Goal: Browse casually: Explore the website without a specific task or goal

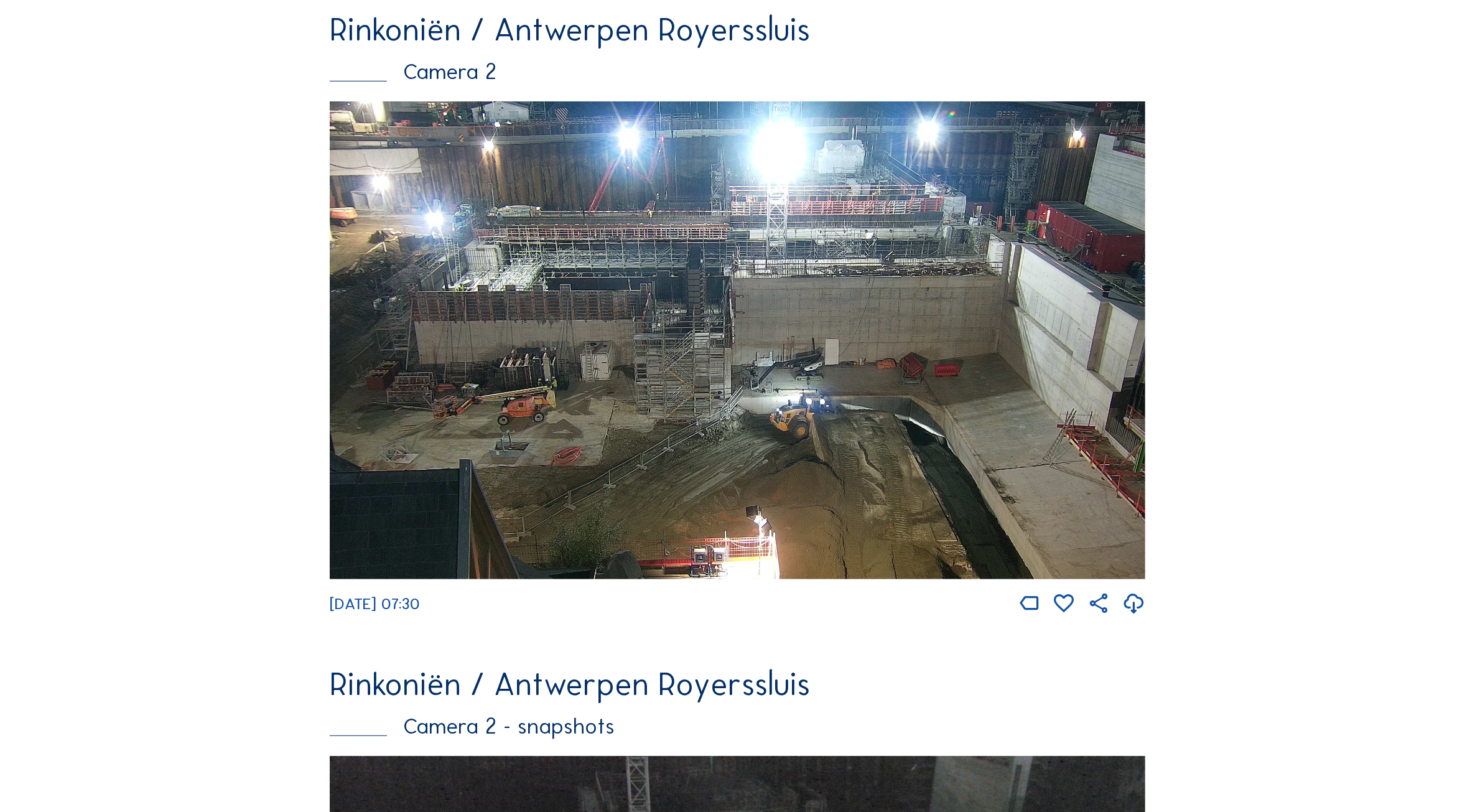
scroll to position [855, 0]
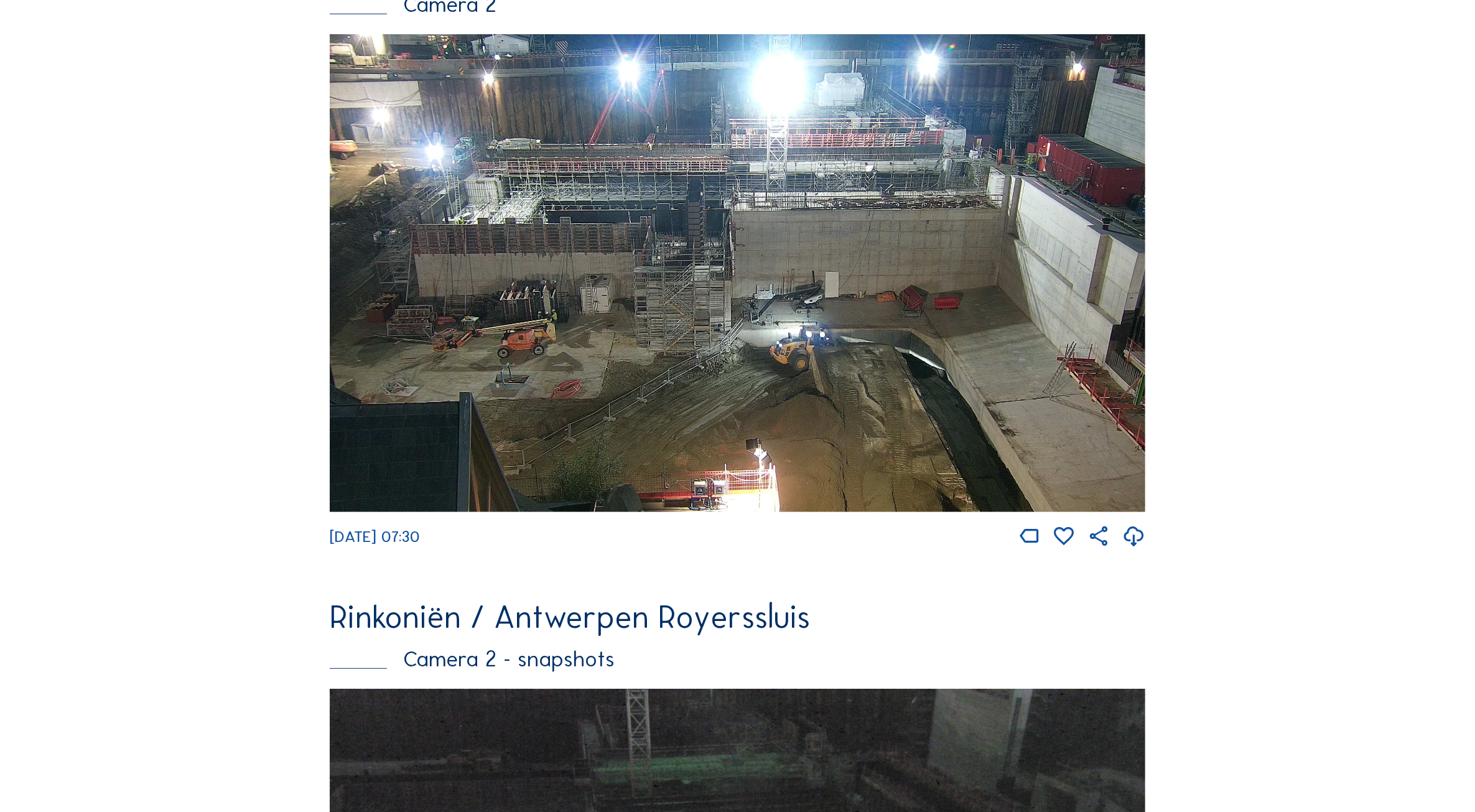
click at [652, 431] on img at bounding box center [738, 273] width 816 height 478
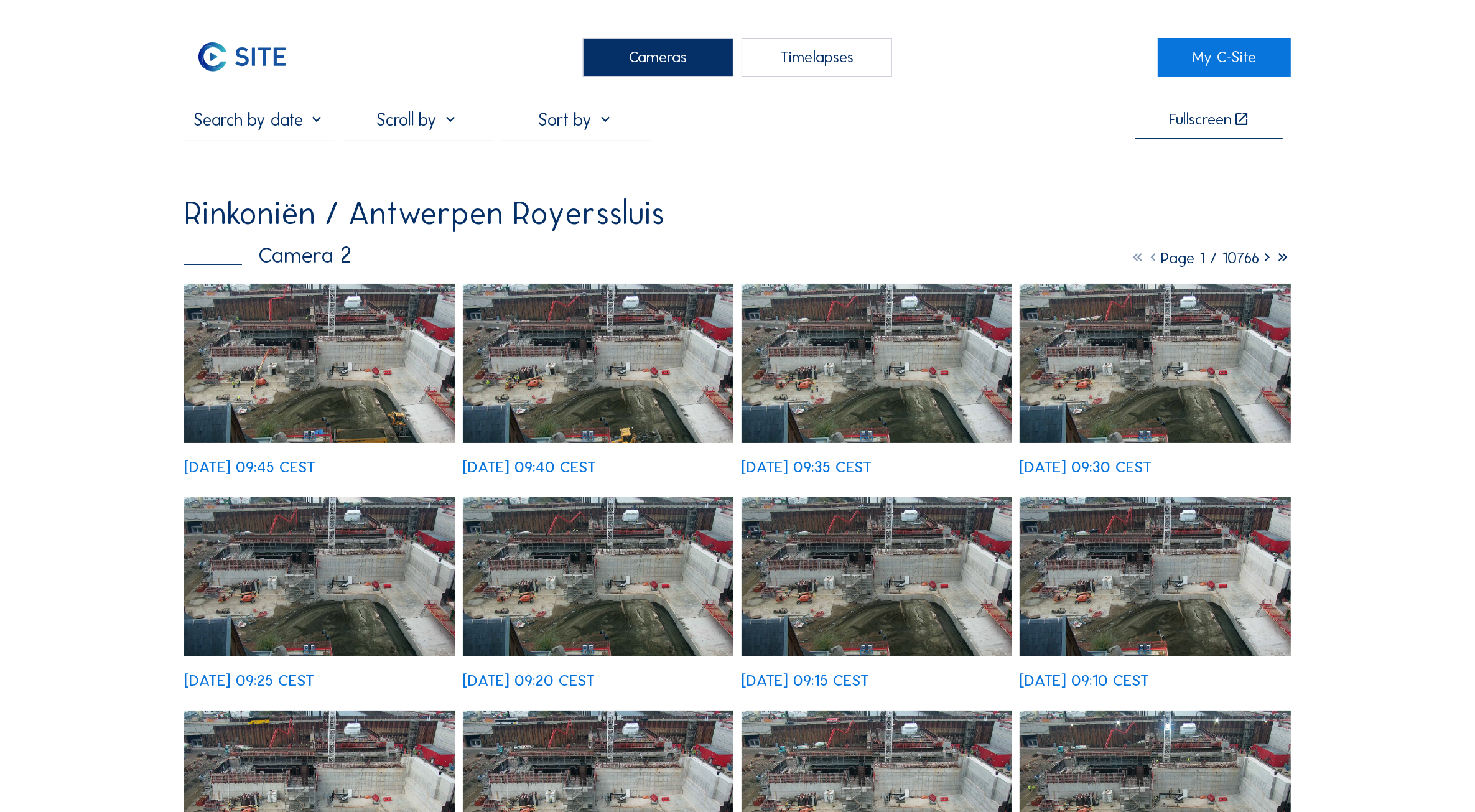
click at [299, 380] on img at bounding box center [319, 362] width 271 height 159
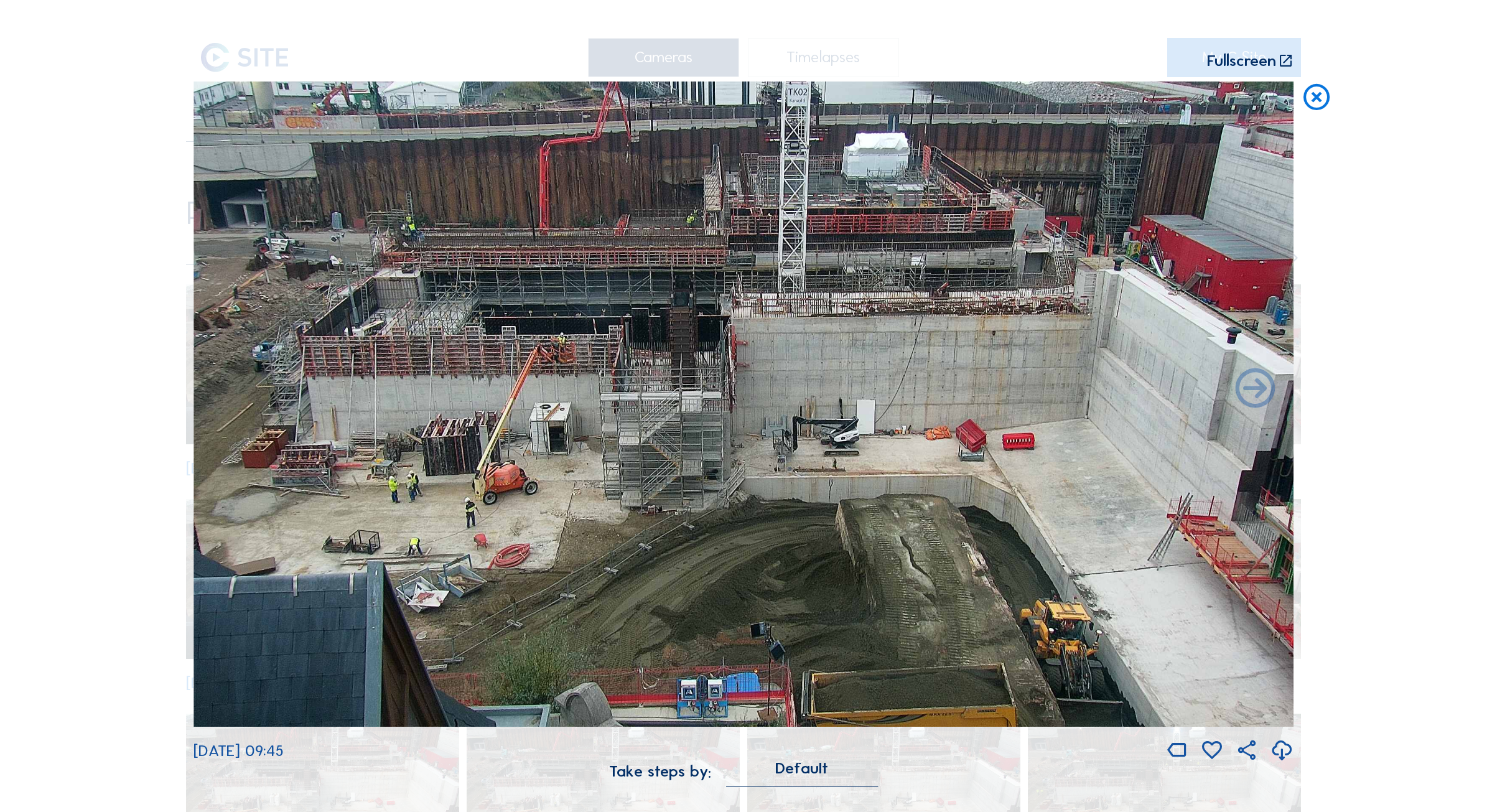
click at [1317, 94] on icon at bounding box center [1317, 98] width 32 height 33
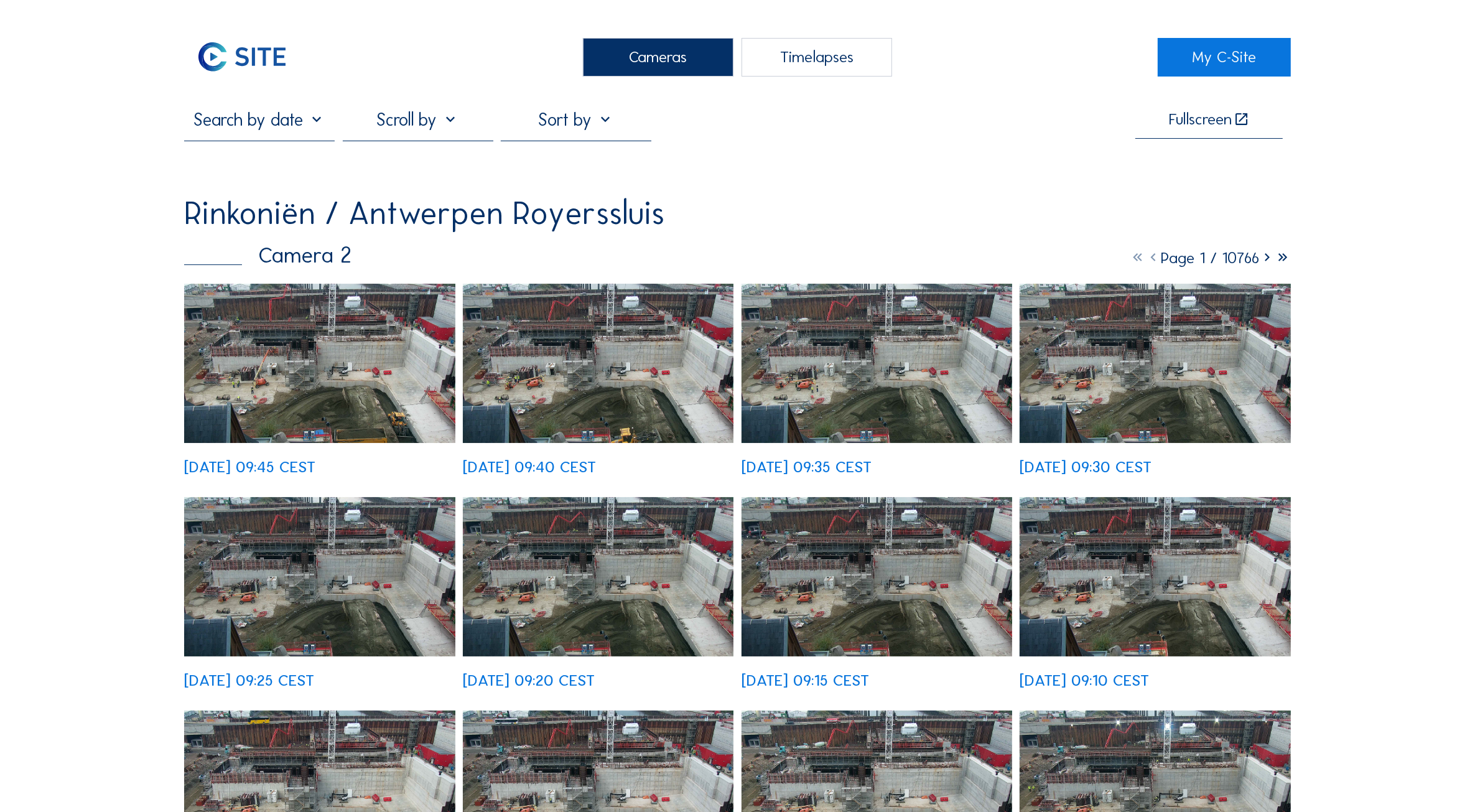
click at [680, 39] on div "Cameras" at bounding box center [658, 57] width 150 height 39
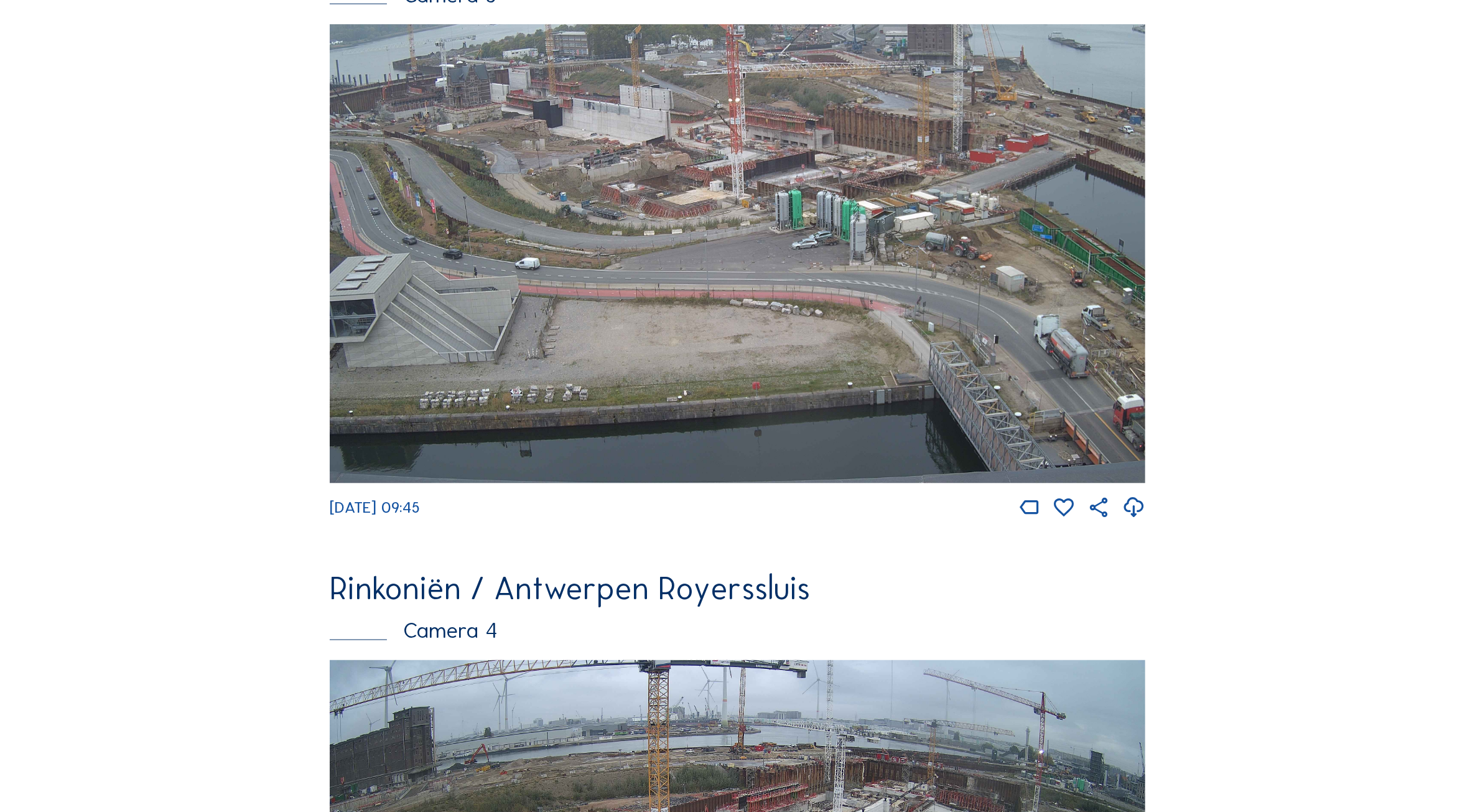
scroll to position [2639, 0]
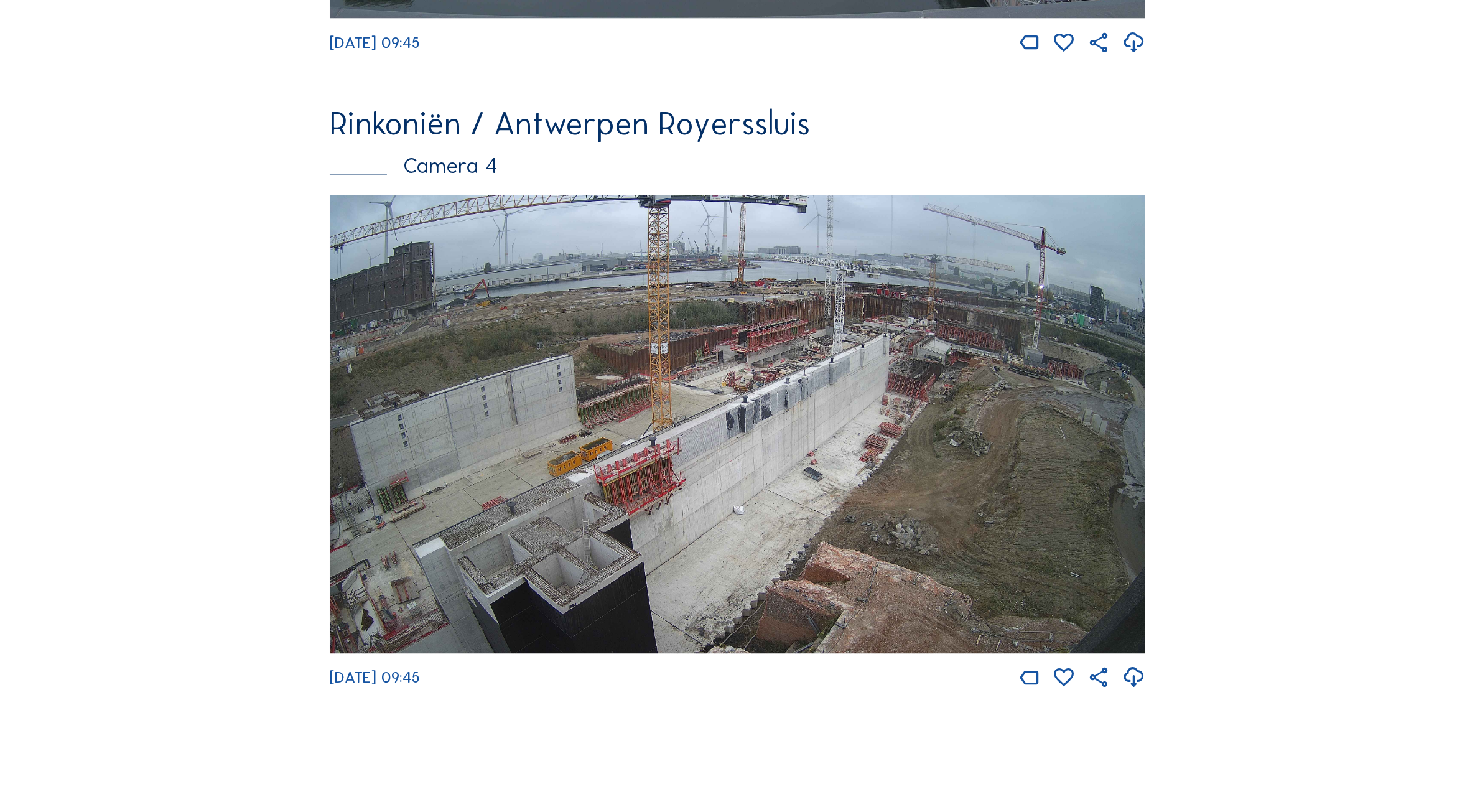
click at [1011, 478] on img at bounding box center [738, 425] width 816 height 459
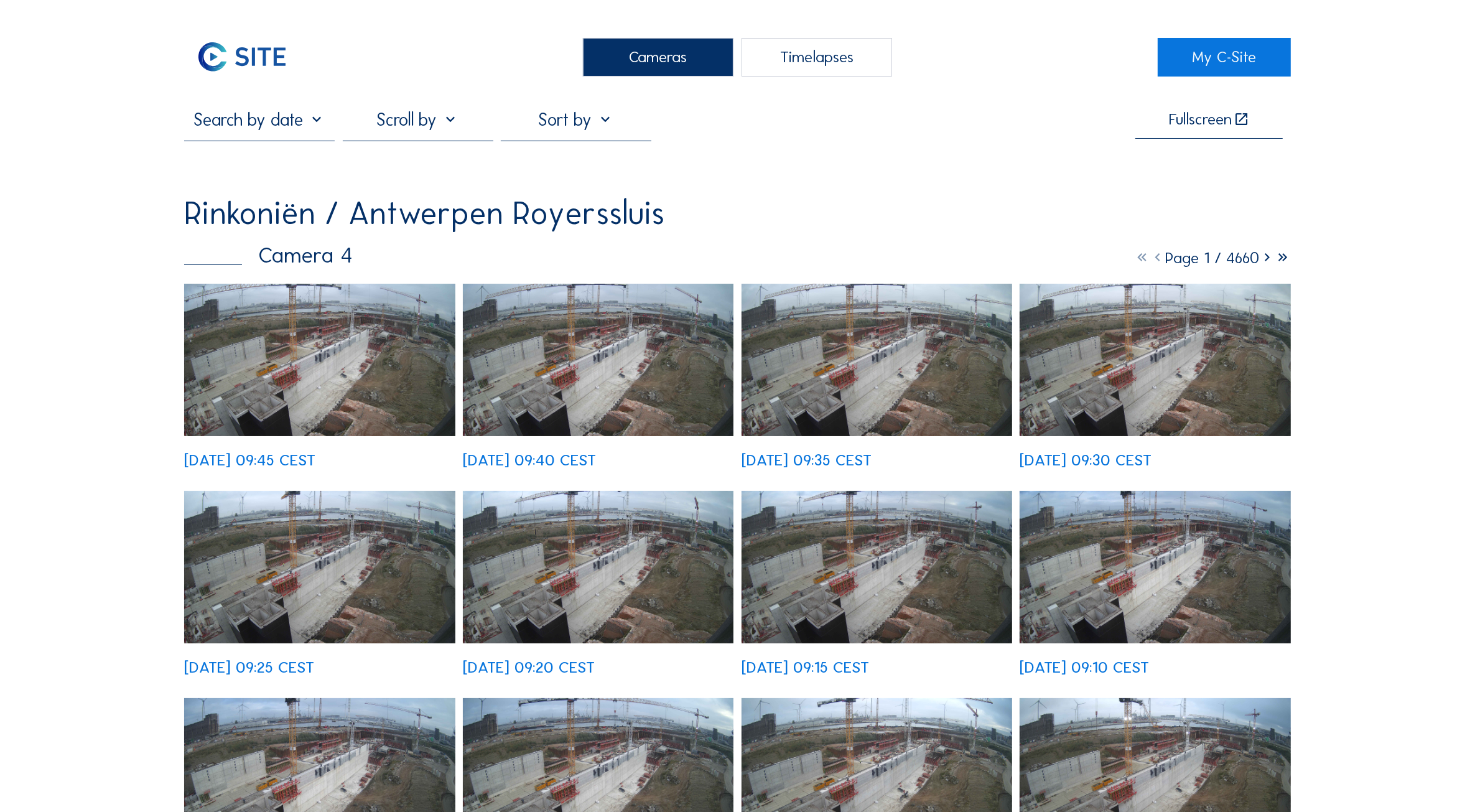
click at [364, 381] on img at bounding box center [319, 359] width 271 height 152
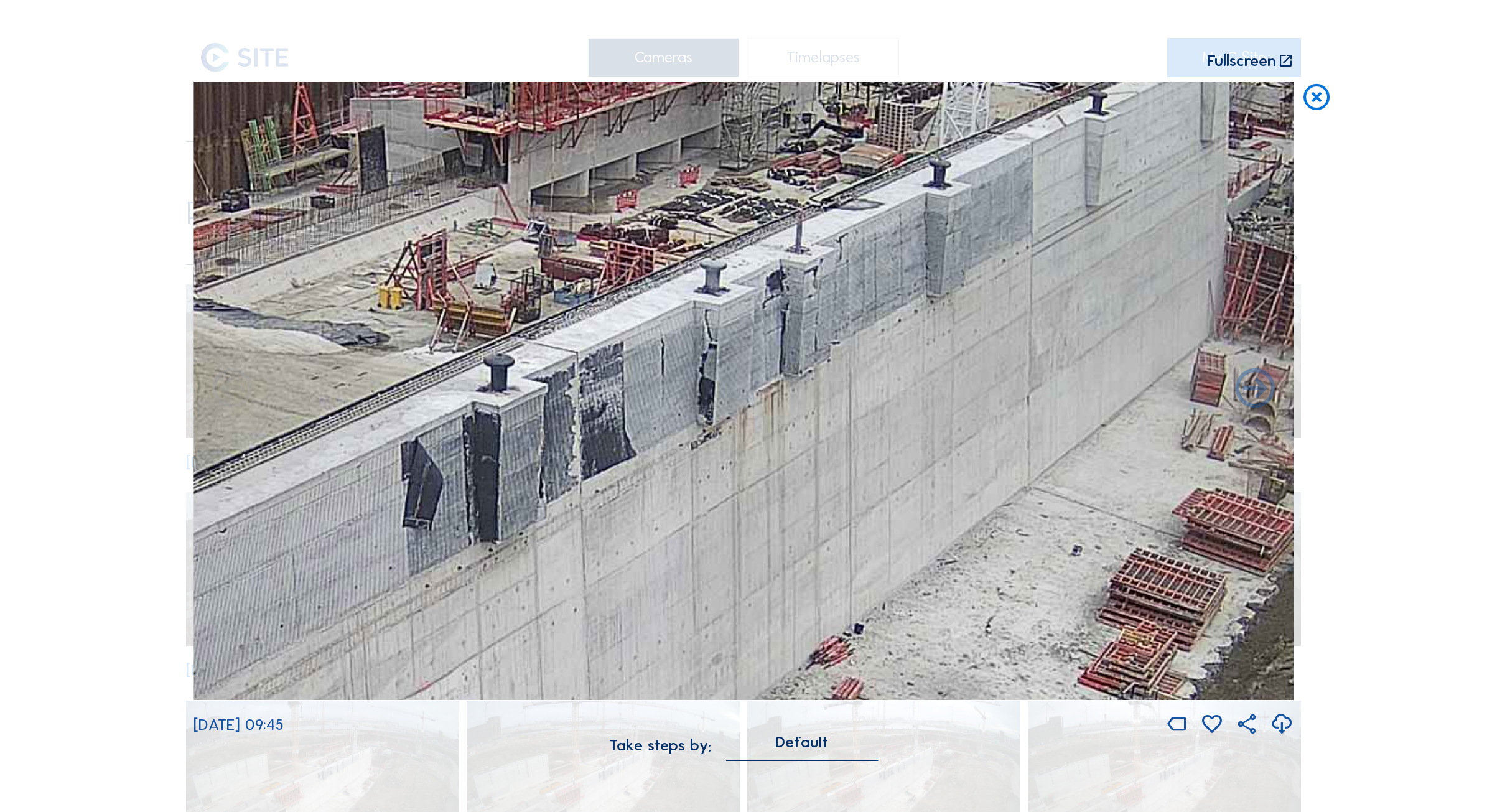
drag, startPoint x: 1038, startPoint y: 421, endPoint x: 707, endPoint y: 501, distance: 340.5
click at [707, 501] on img at bounding box center [743, 391] width 1100 height 619
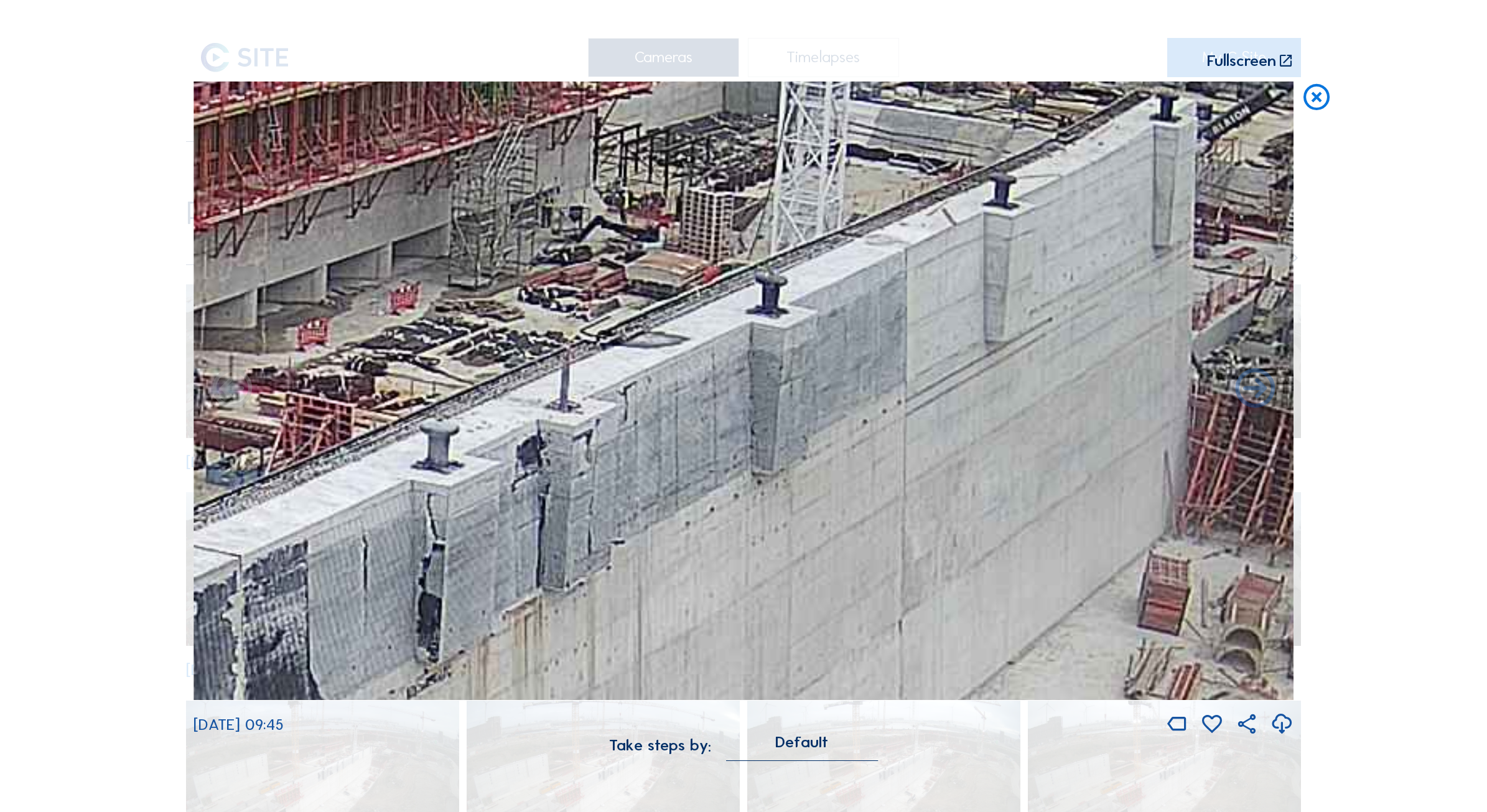
drag, startPoint x: 1008, startPoint y: 238, endPoint x: 652, endPoint y: 490, distance: 436.2
click at [652, 490] on img at bounding box center [743, 391] width 1100 height 619
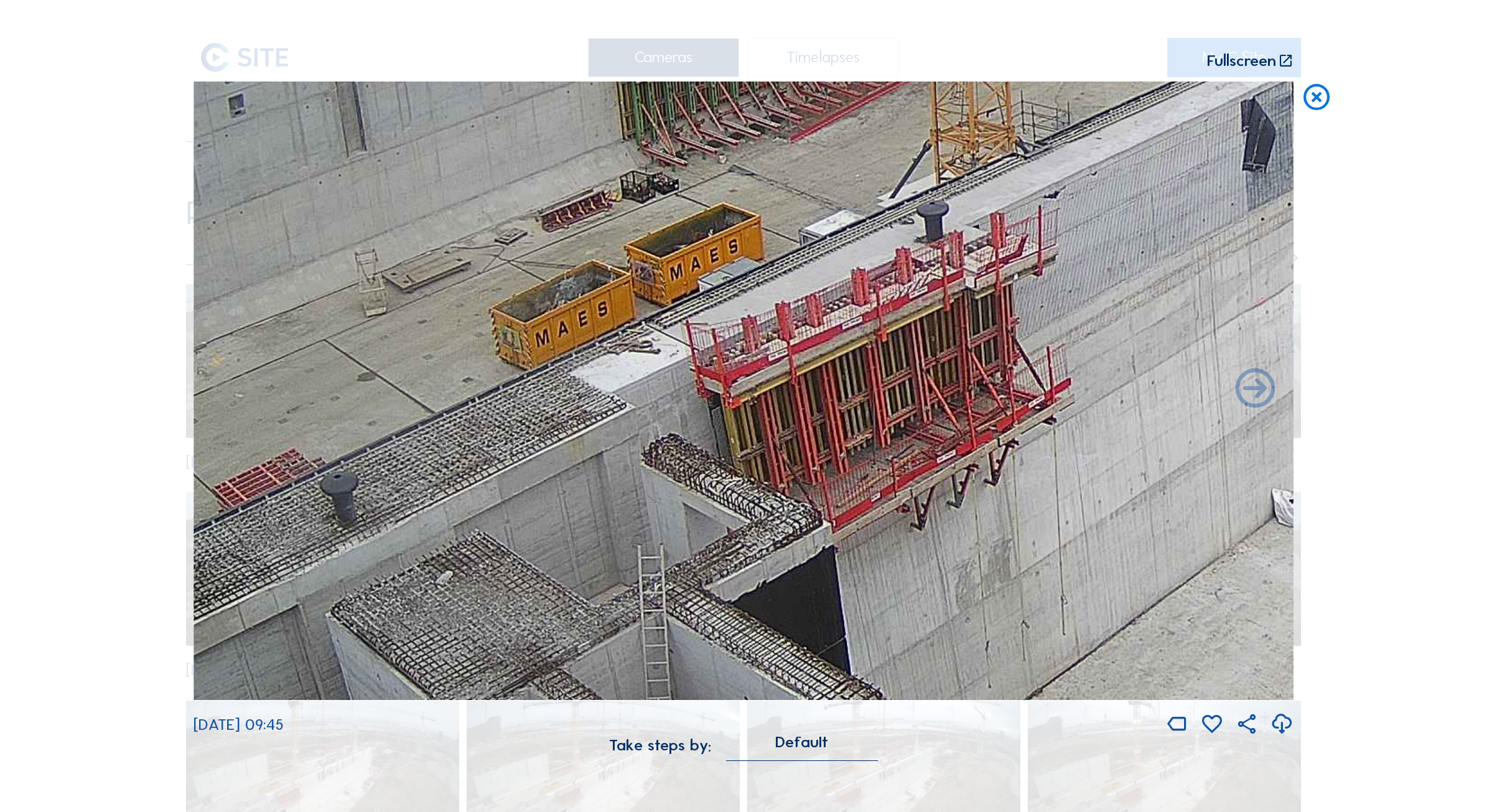
drag, startPoint x: 589, startPoint y: 465, endPoint x: 910, endPoint y: 374, distance: 333.6
click at [910, 374] on img at bounding box center [743, 391] width 1100 height 619
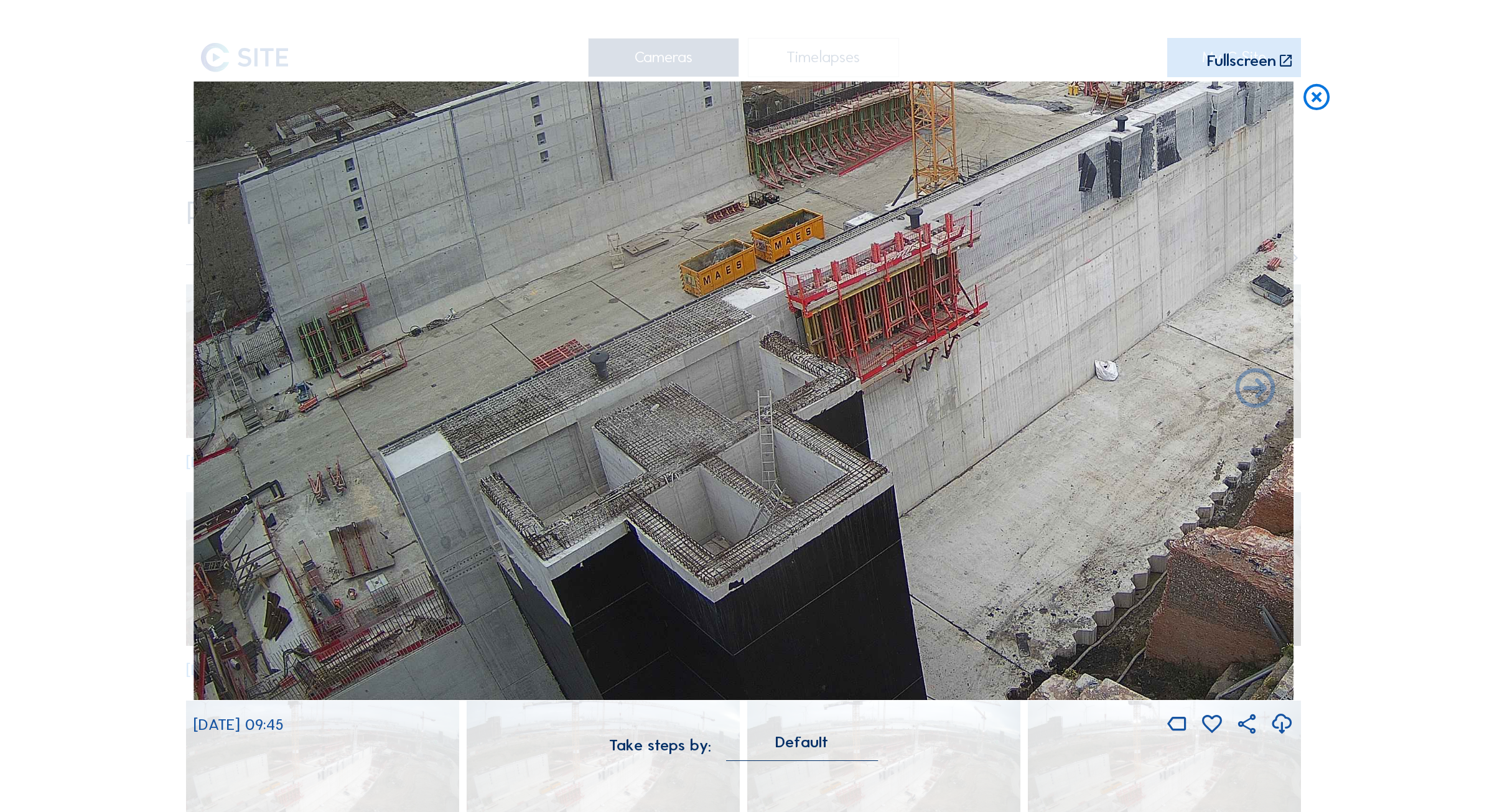
drag, startPoint x: 699, startPoint y: 474, endPoint x: 905, endPoint y: 459, distance: 206.5
click at [905, 459] on img at bounding box center [743, 391] width 1100 height 619
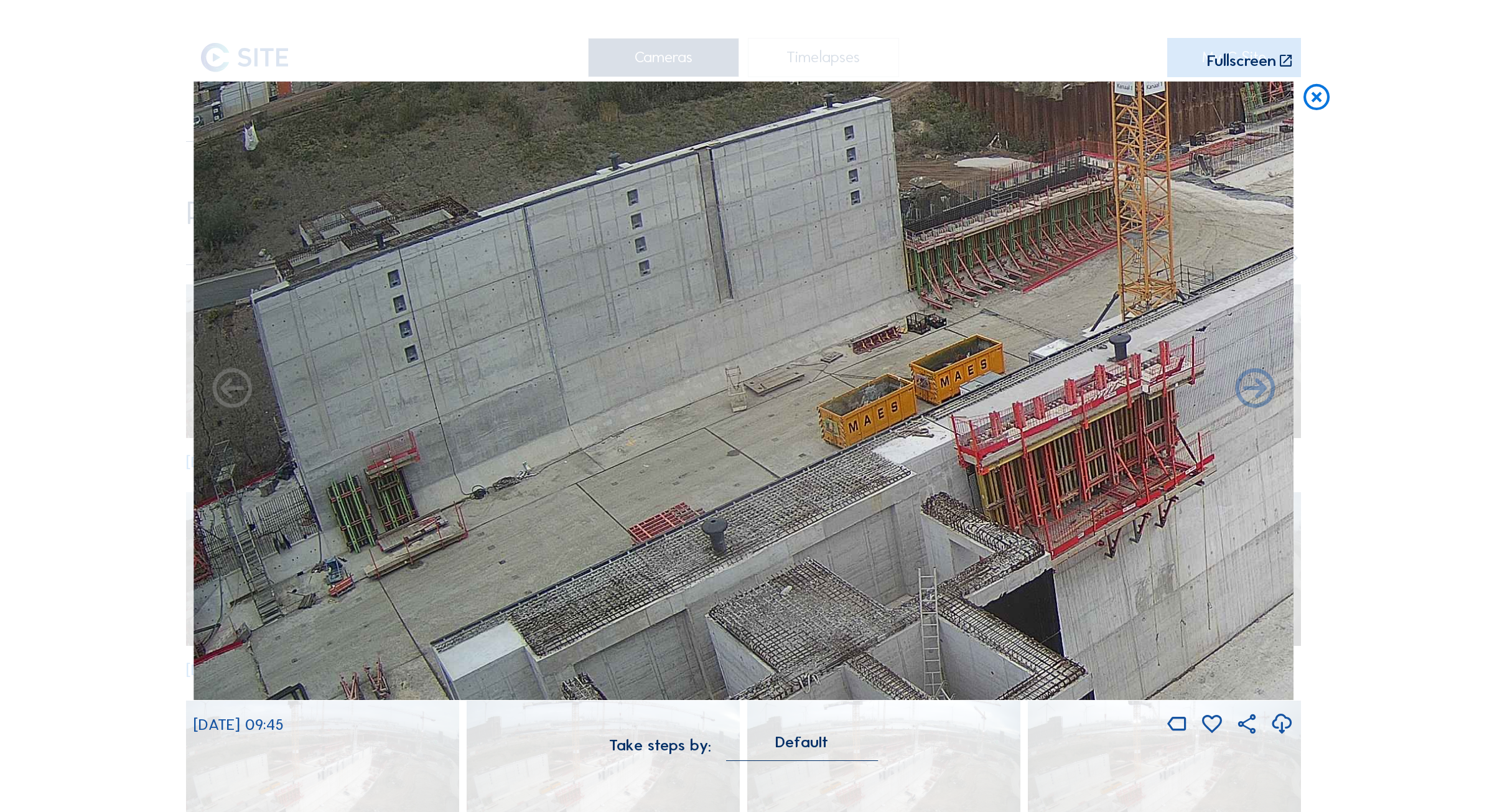
drag, startPoint x: 283, startPoint y: 520, endPoint x: 912, endPoint y: 308, distance: 663.8
click at [912, 308] on img at bounding box center [743, 391] width 1100 height 619
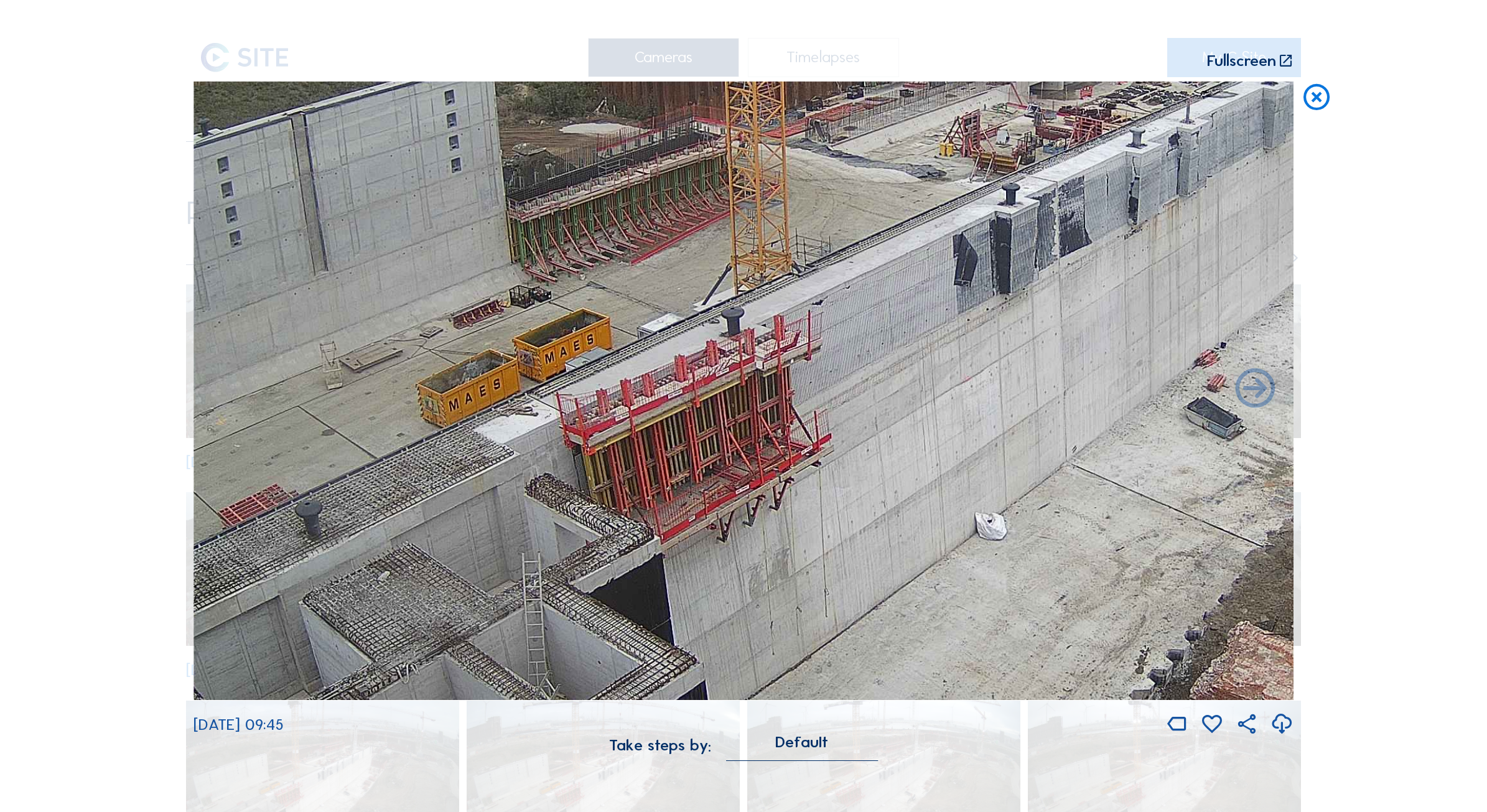
drag, startPoint x: 337, startPoint y: 285, endPoint x: 701, endPoint y: 368, distance: 373.3
click at [701, 368] on img at bounding box center [743, 391] width 1100 height 619
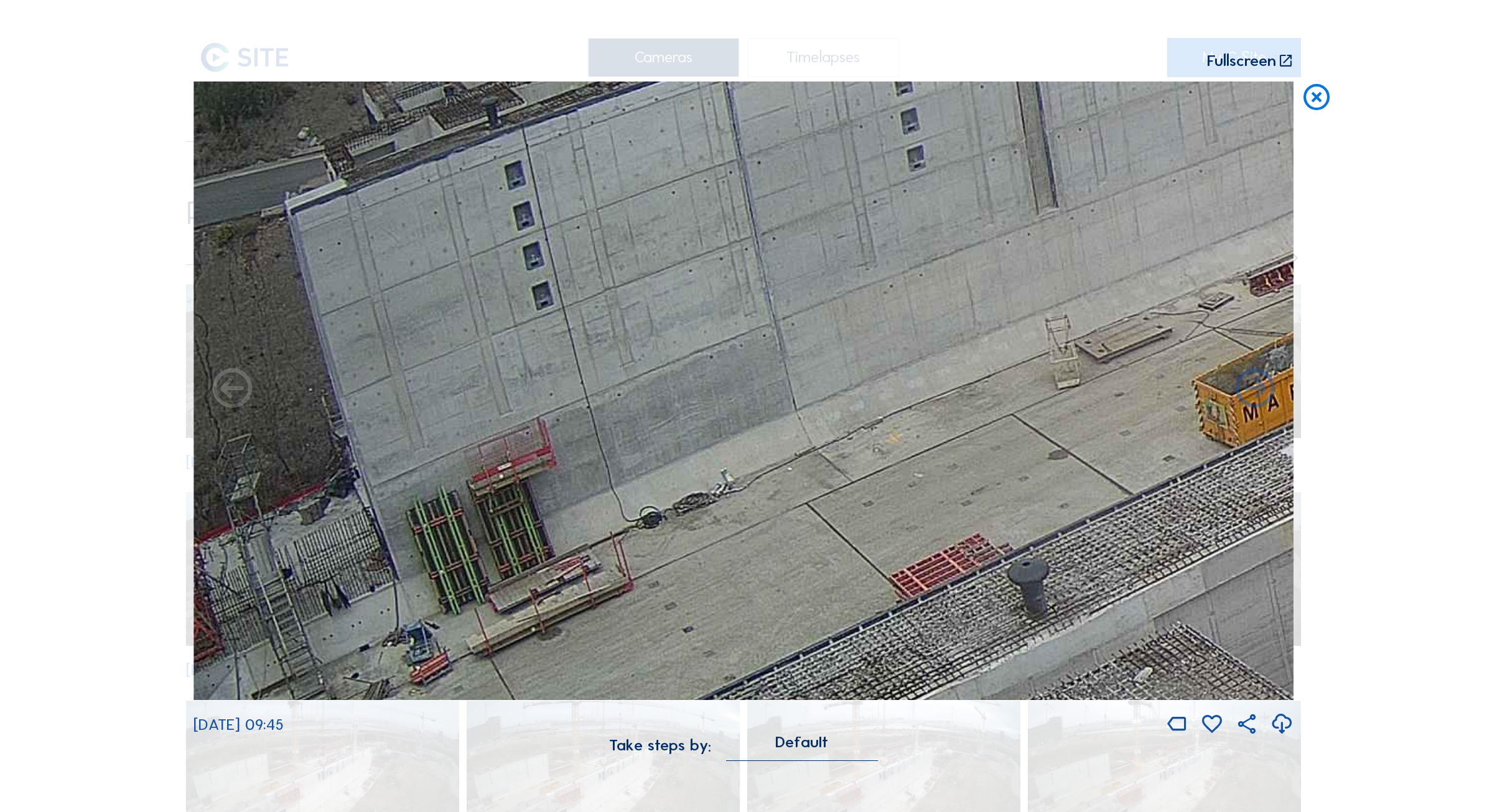
drag, startPoint x: 508, startPoint y: 553, endPoint x: 1123, endPoint y: 362, distance: 644.0
click at [1123, 362] on img at bounding box center [743, 391] width 1100 height 619
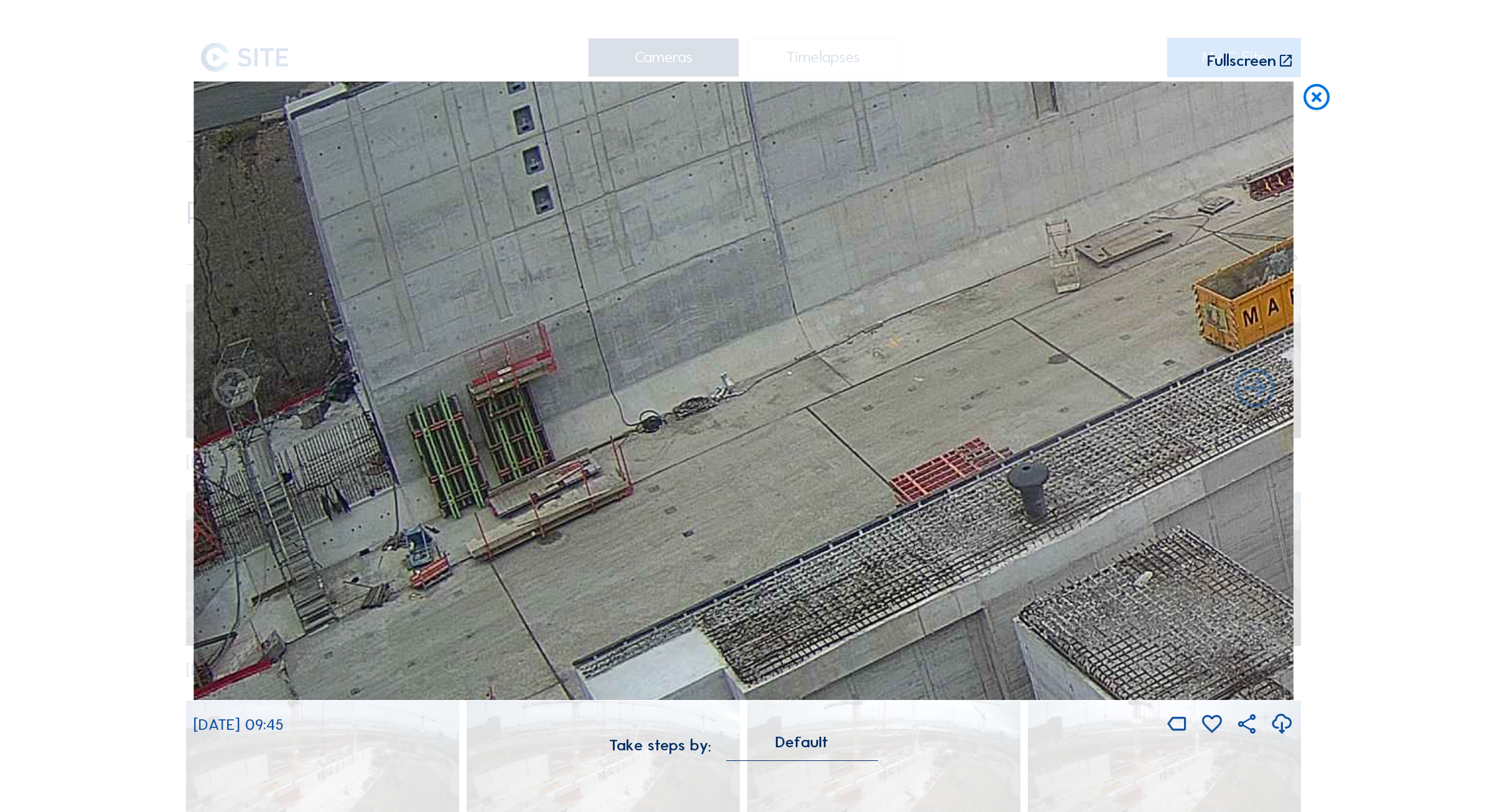
drag, startPoint x: 510, startPoint y: 487, endPoint x: 719, endPoint y: 390, distance: 230.4
click at [719, 390] on img at bounding box center [743, 391] width 1100 height 619
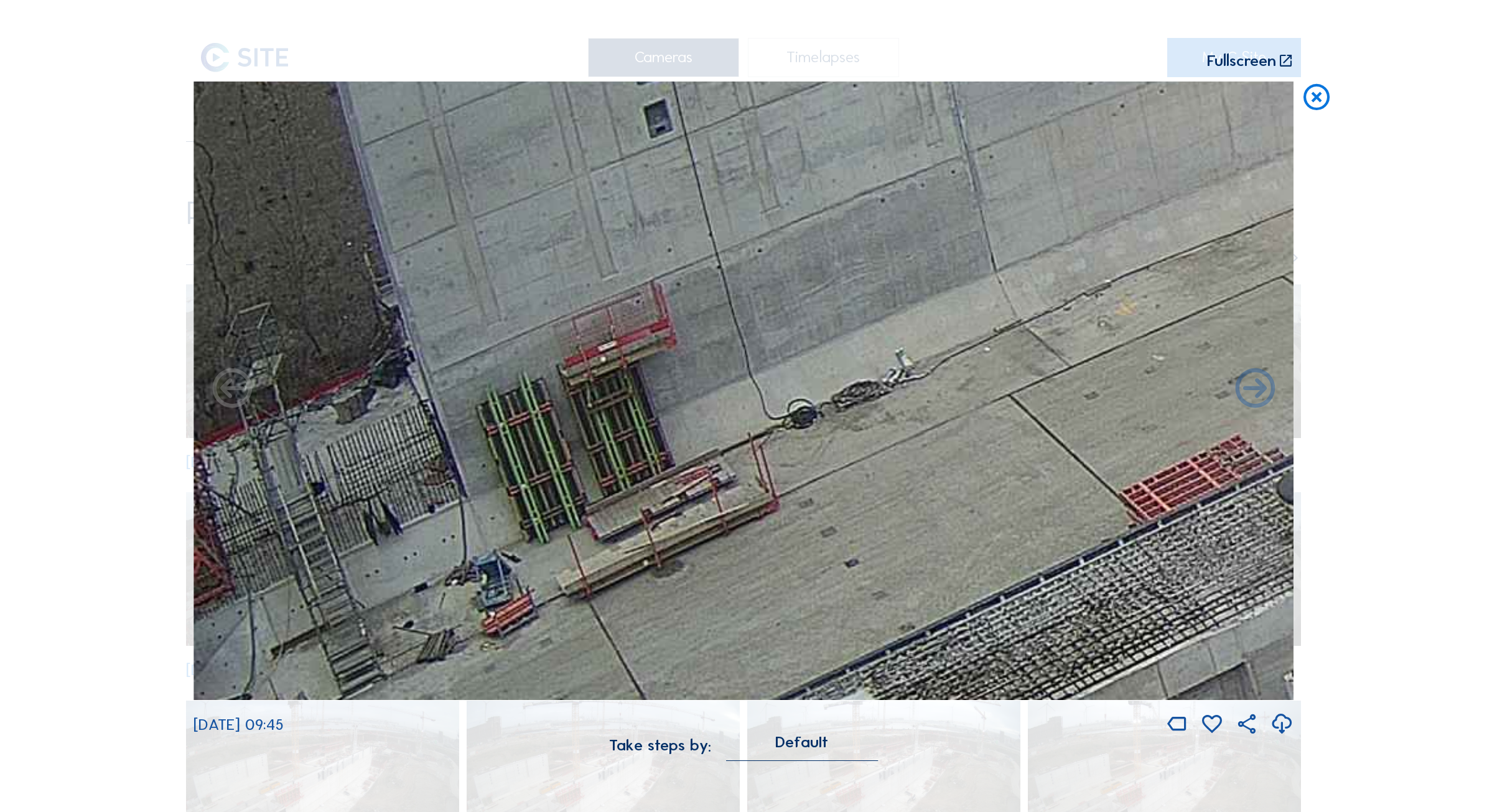
drag, startPoint x: 317, startPoint y: 481, endPoint x: 735, endPoint y: 479, distance: 418.0
click at [735, 479] on img at bounding box center [743, 391] width 1100 height 619
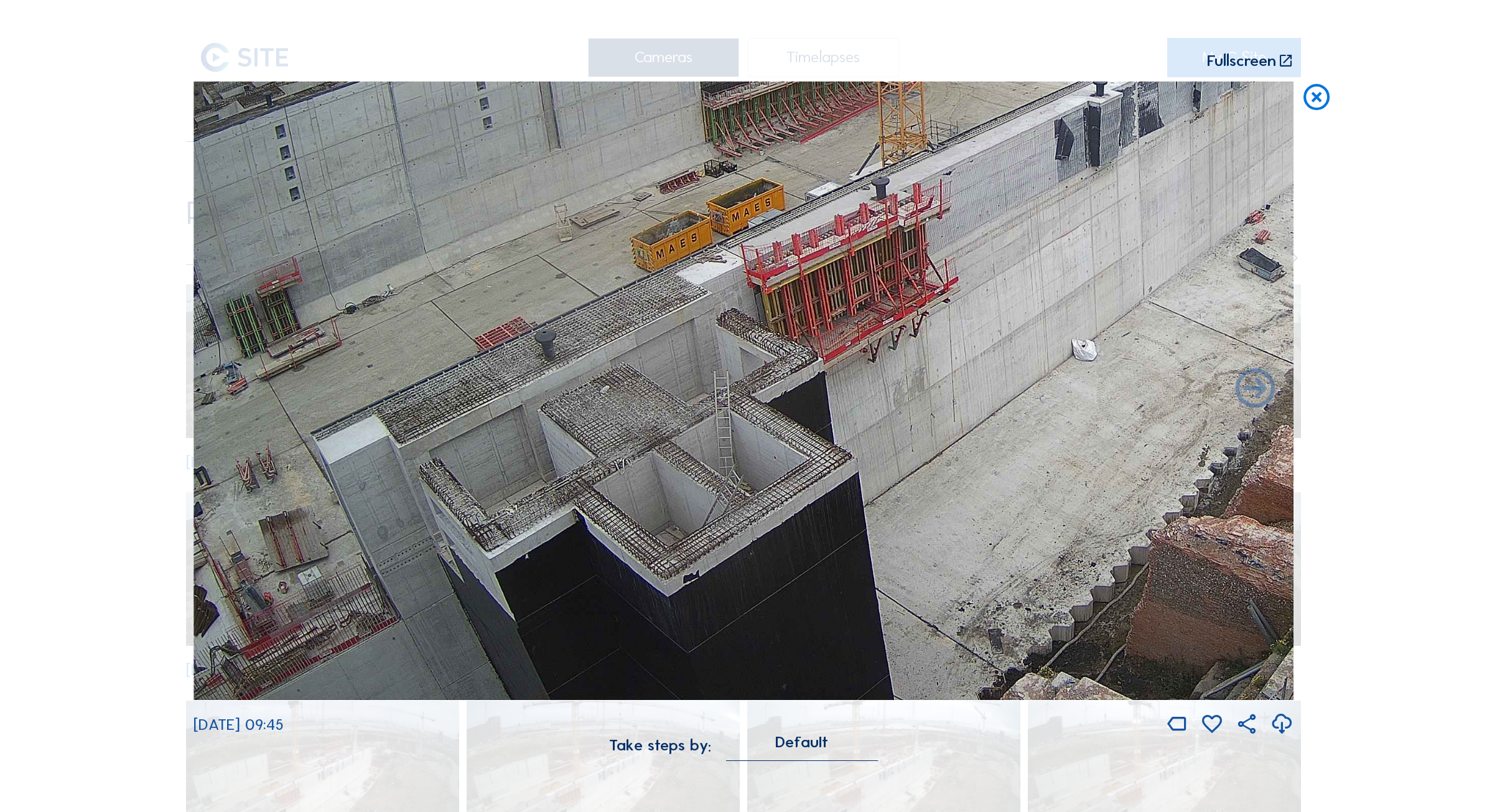
drag, startPoint x: 380, startPoint y: 636, endPoint x: 247, endPoint y: 380, distance: 288.5
click at [247, 380] on div "[DATE] 09:45" at bounding box center [743, 409] width 1100 height 655
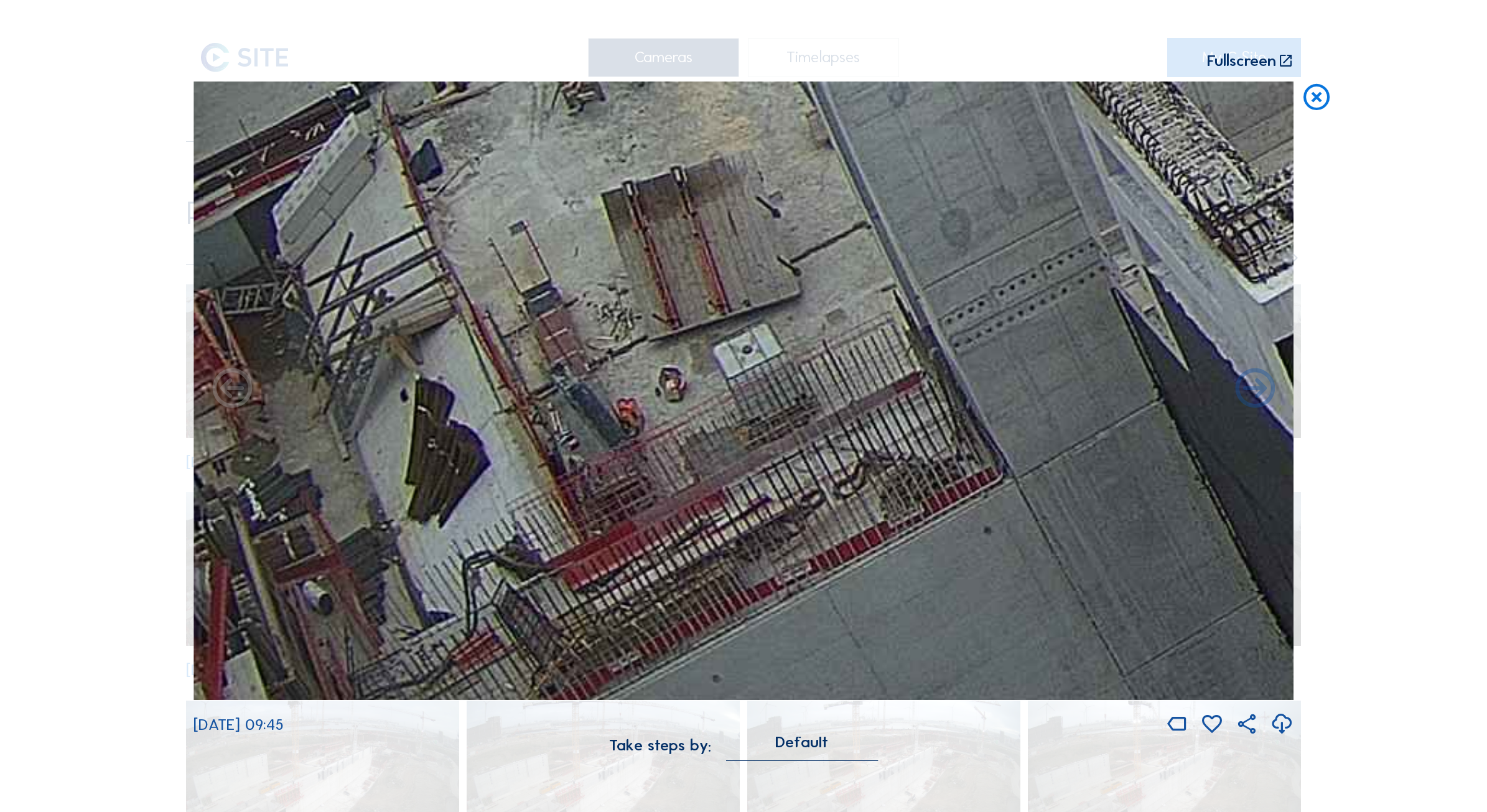
drag, startPoint x: 392, startPoint y: 645, endPoint x: 1037, endPoint y: 311, distance: 726.3
click at [1037, 311] on img at bounding box center [743, 391] width 1100 height 619
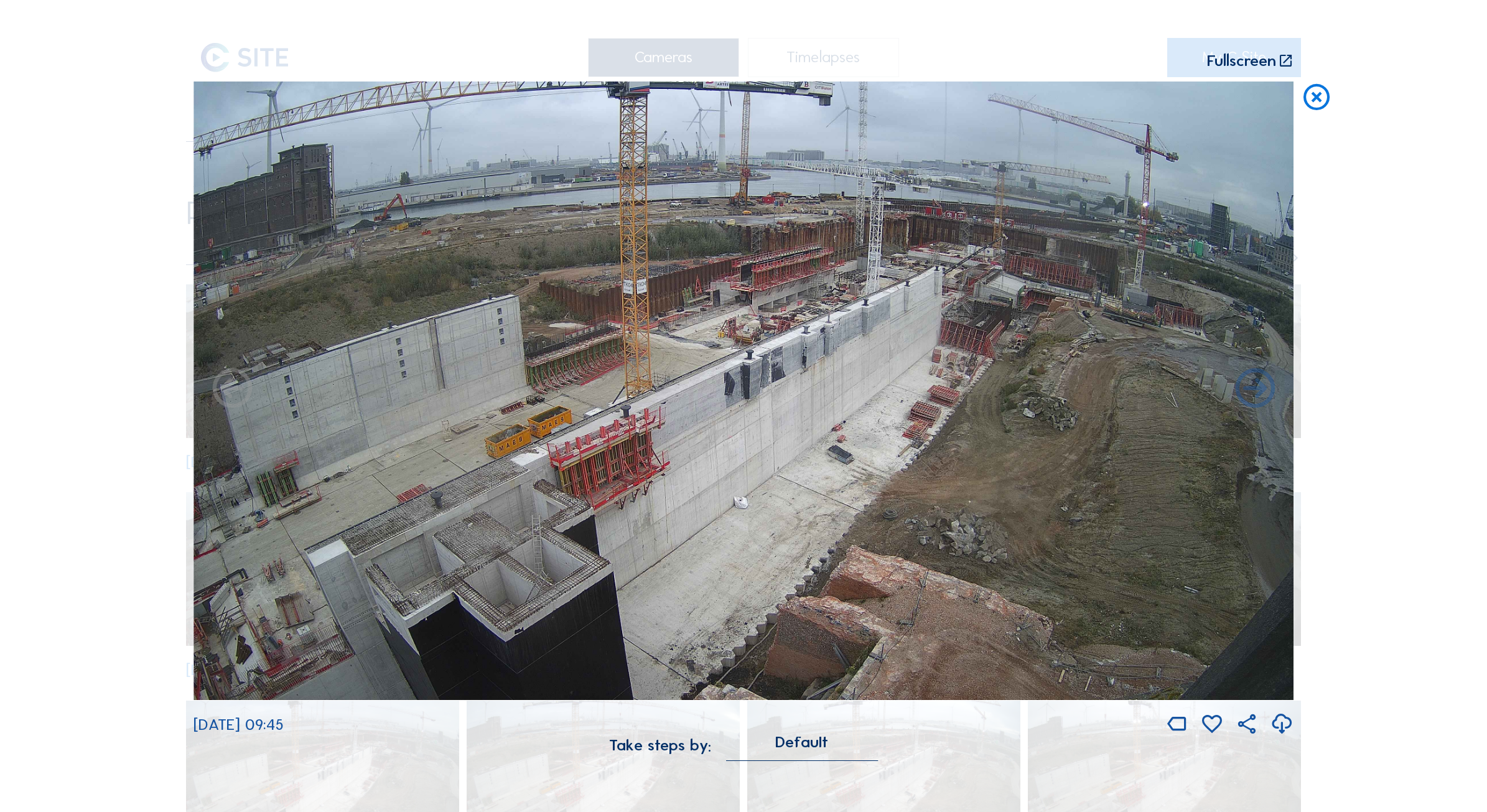
click at [695, 327] on img at bounding box center [743, 391] width 1100 height 619
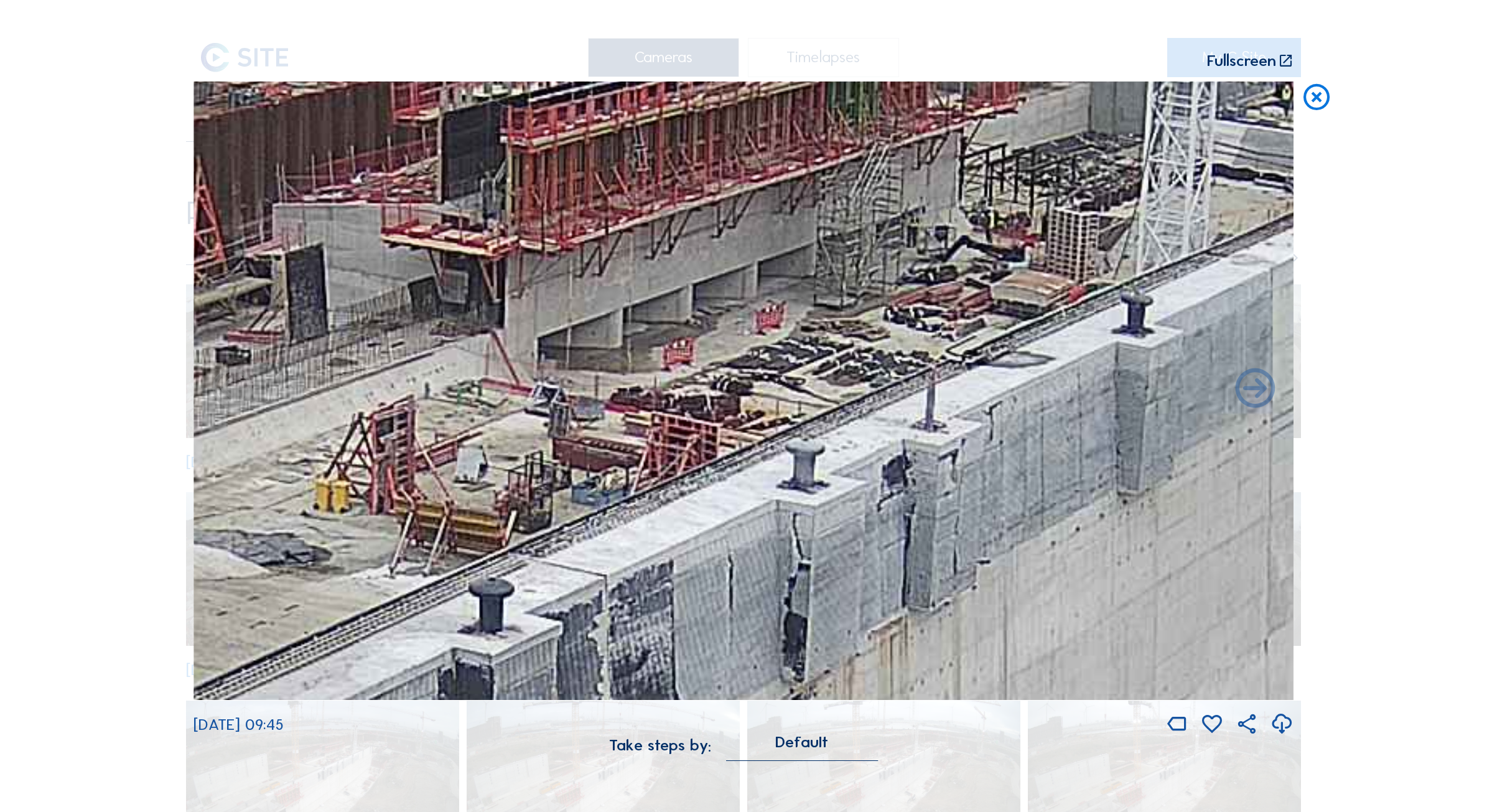
drag, startPoint x: 882, startPoint y: 306, endPoint x: 808, endPoint y: 201, distance: 128.5
click at [808, 201] on img at bounding box center [743, 391] width 1100 height 619
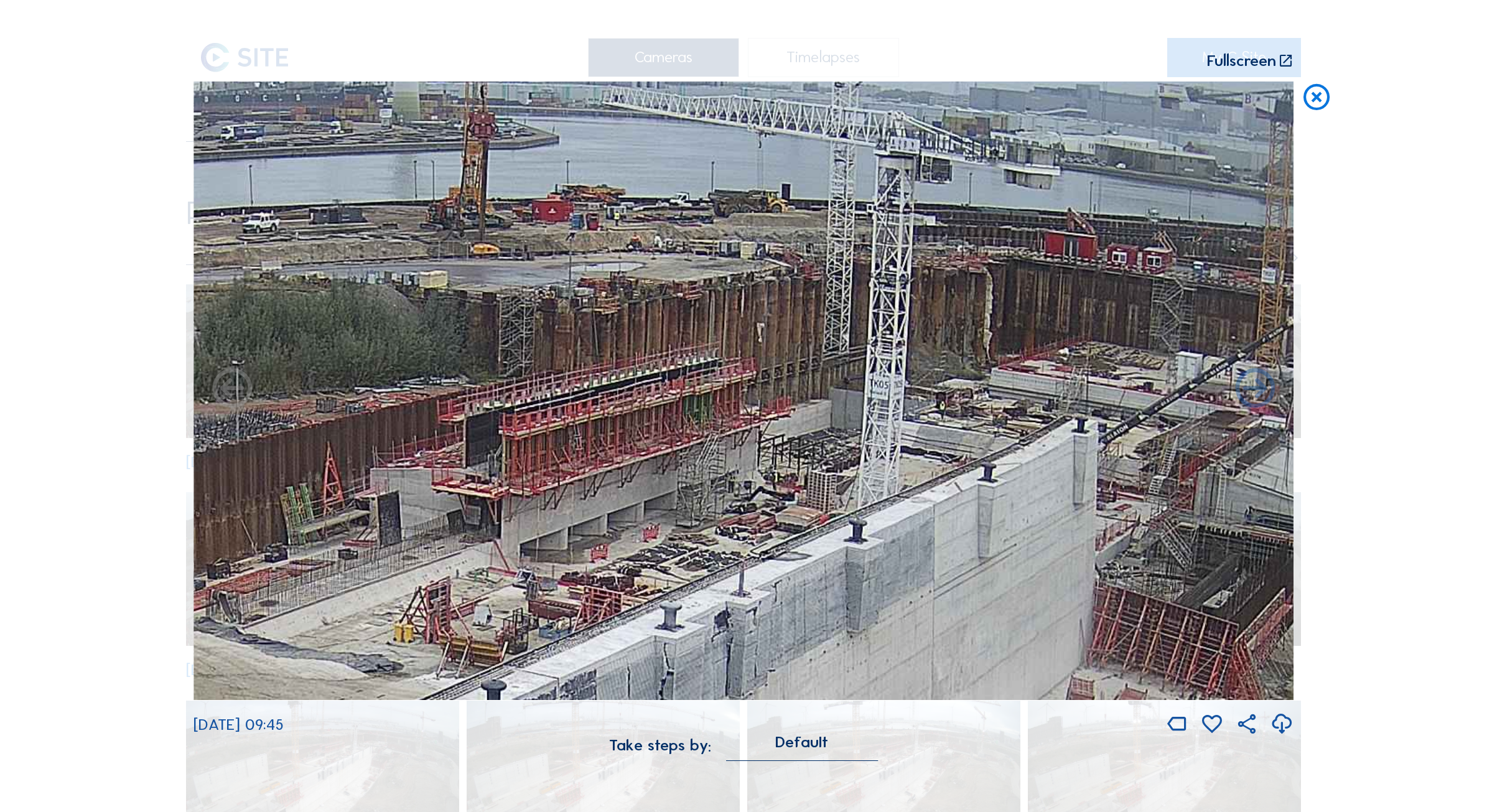
drag, startPoint x: 598, startPoint y: 406, endPoint x: 702, endPoint y: 645, distance: 260.6
click at [702, 645] on img at bounding box center [743, 391] width 1100 height 619
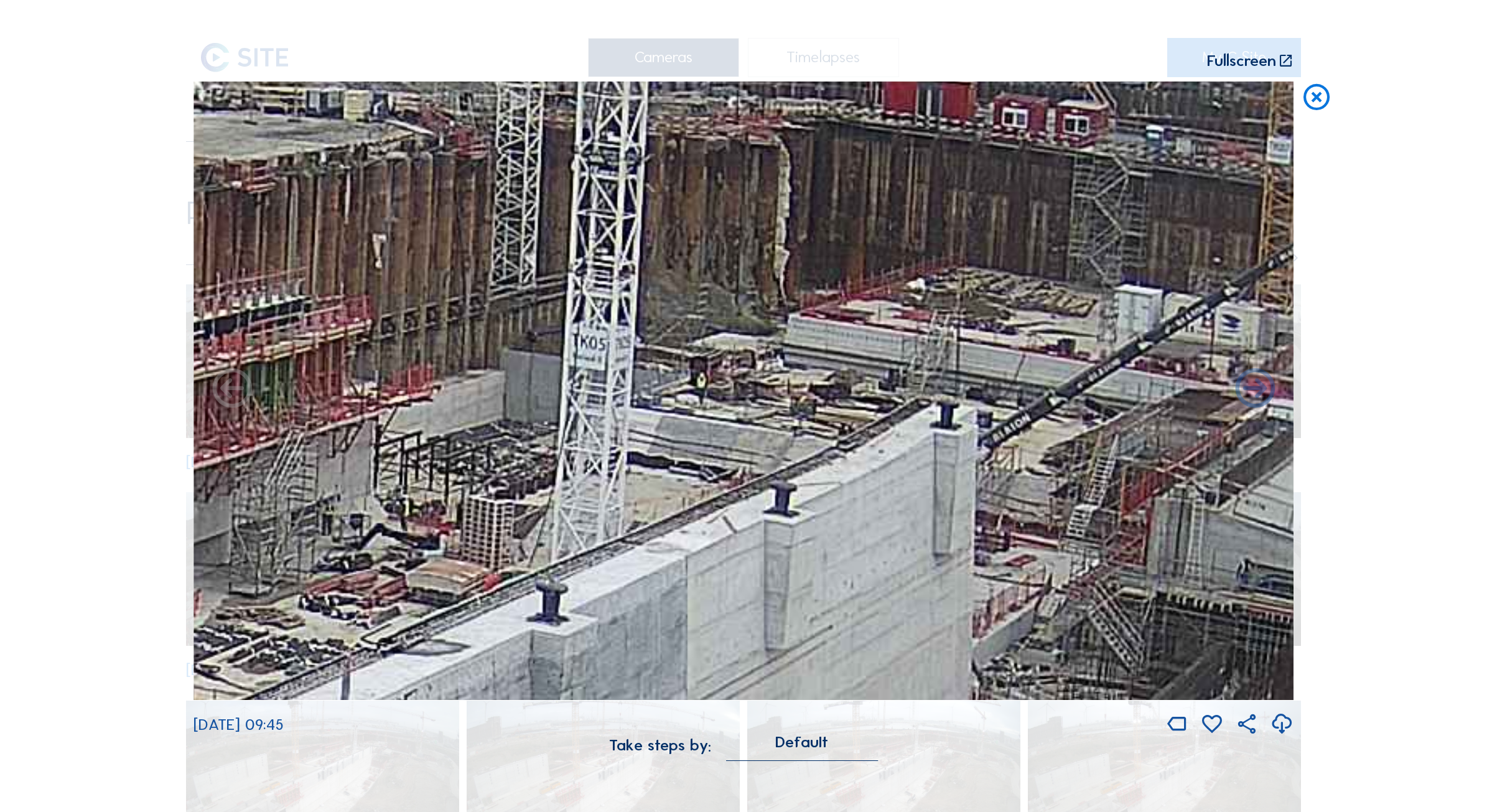
drag, startPoint x: 1107, startPoint y: 457, endPoint x: 763, endPoint y: 501, distance: 346.8
click at [763, 501] on img at bounding box center [743, 391] width 1100 height 619
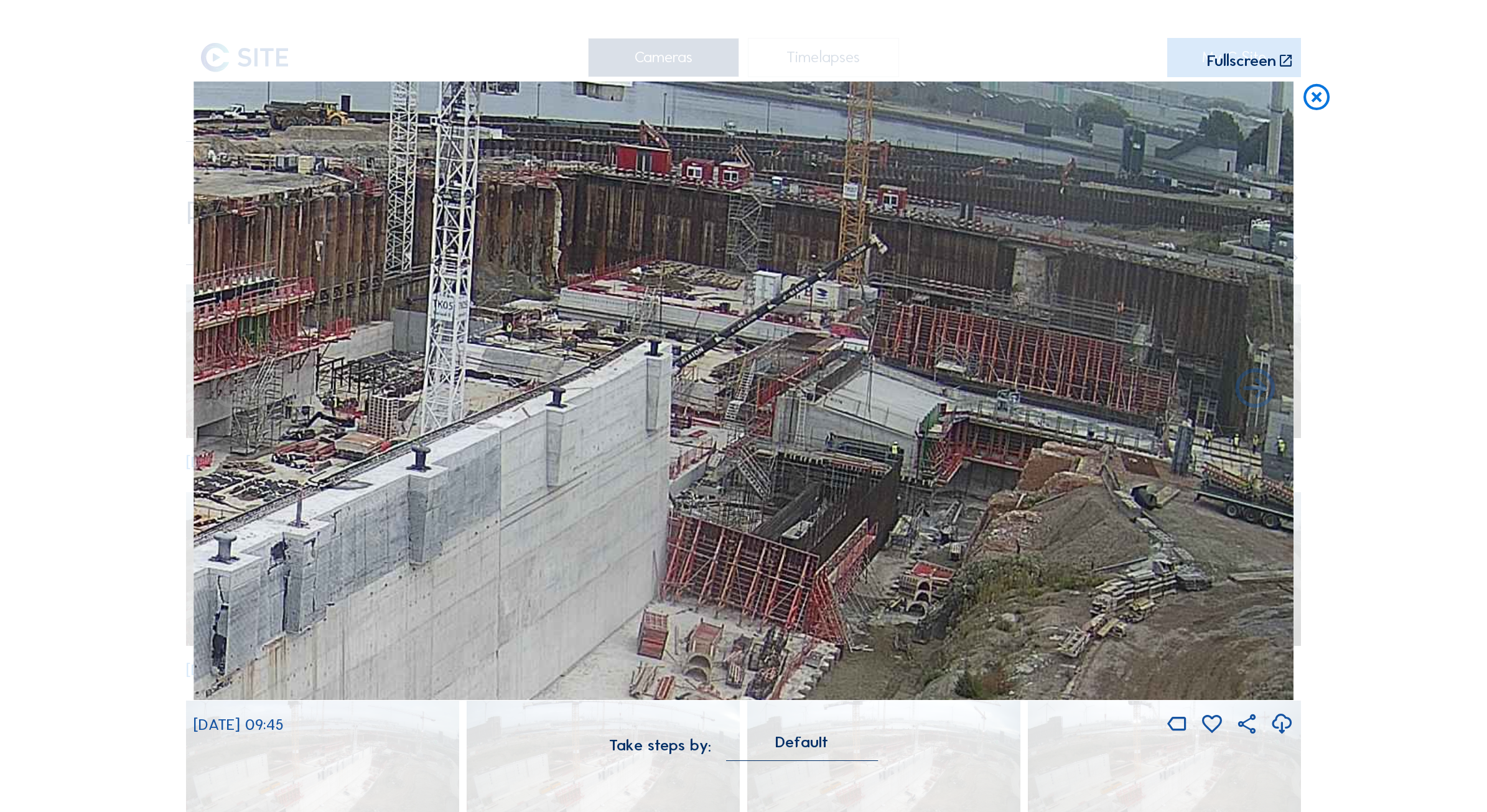
drag, startPoint x: 924, startPoint y: 479, endPoint x: 828, endPoint y: 464, distance: 97.2
click at [828, 464] on img at bounding box center [743, 391] width 1100 height 619
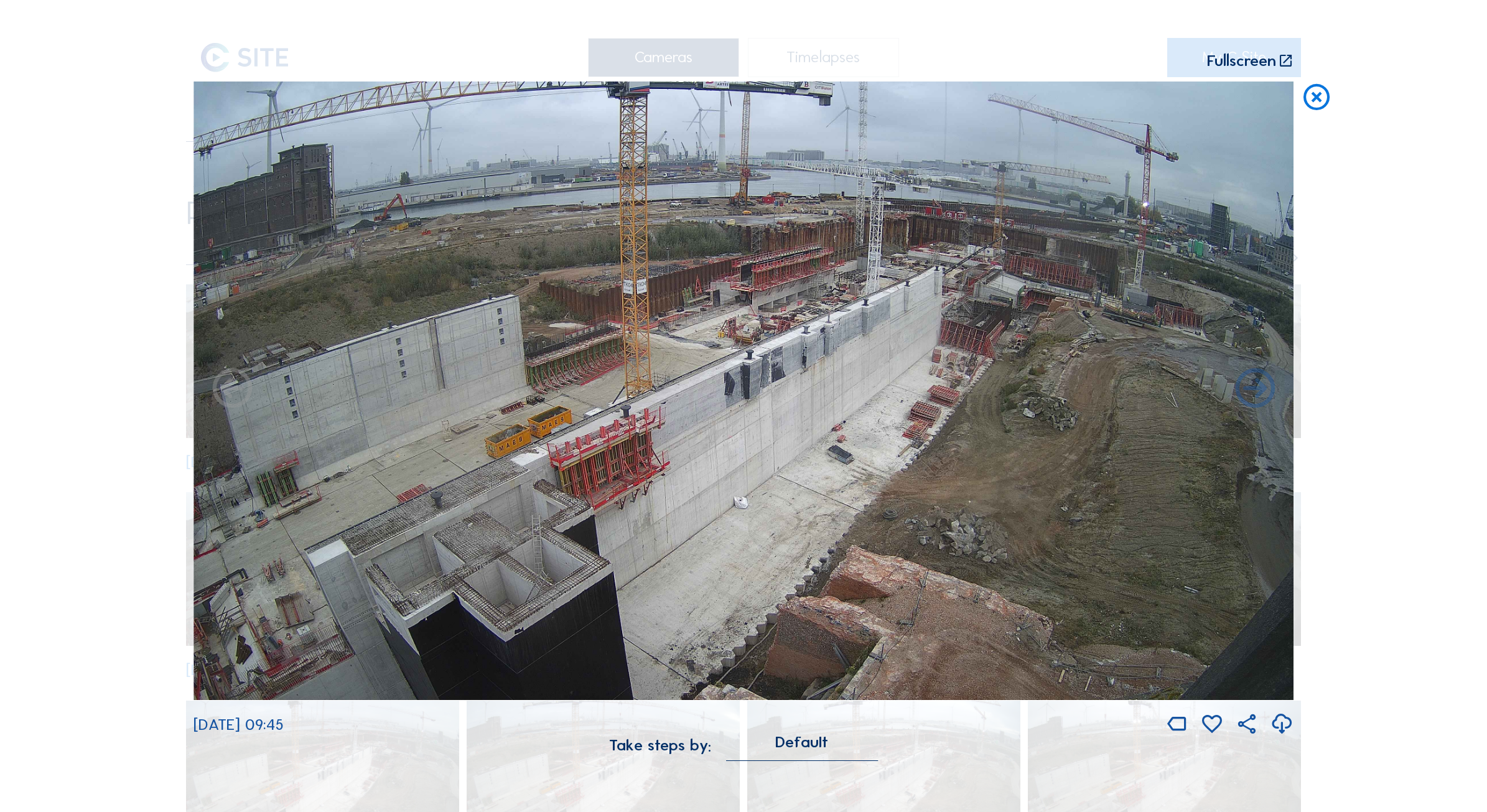
click at [763, 299] on img at bounding box center [743, 391] width 1100 height 619
click at [738, 318] on img at bounding box center [743, 391] width 1100 height 619
